Goal: Task Accomplishment & Management: Manage account settings

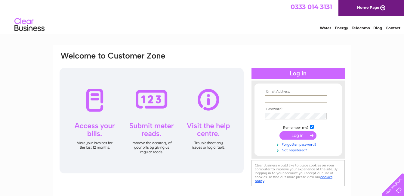
click at [271, 98] on input "text" at bounding box center [296, 98] width 63 height 7
type input "totheobriens@aol.com"
click at [296, 133] on input "submit" at bounding box center [298, 134] width 37 height 8
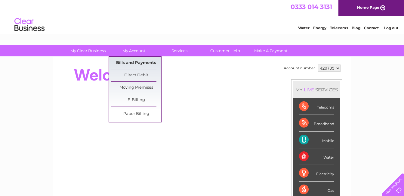
click at [135, 62] on link "Bills and Payments" at bounding box center [136, 63] width 50 height 12
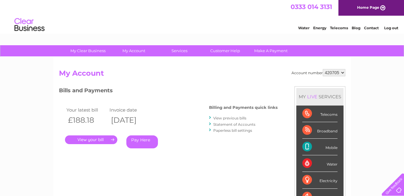
click at [94, 140] on link "." at bounding box center [91, 139] width 52 height 9
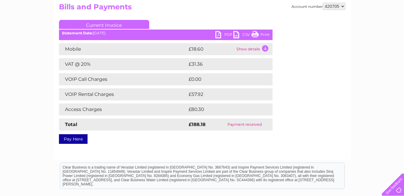
scroll to position [43, 0]
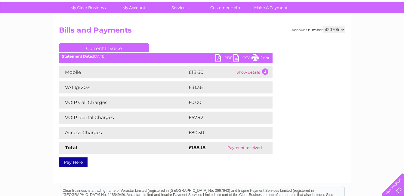
click at [255, 57] on link "Print" at bounding box center [261, 58] width 18 height 9
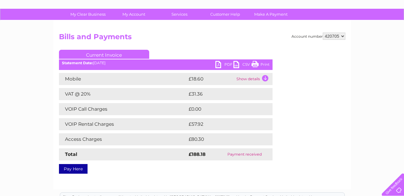
scroll to position [0, 0]
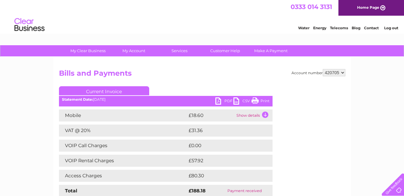
click at [391, 27] on link "Log out" at bounding box center [391, 28] width 14 height 5
